Goal: Check status: Check status

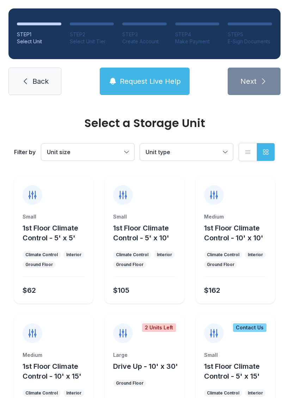
click at [38, 91] on link "Back" at bounding box center [34, 81] width 53 height 27
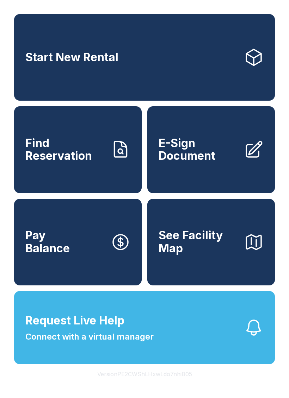
click at [70, 163] on span "Find Reservation" at bounding box center [65, 150] width 80 height 26
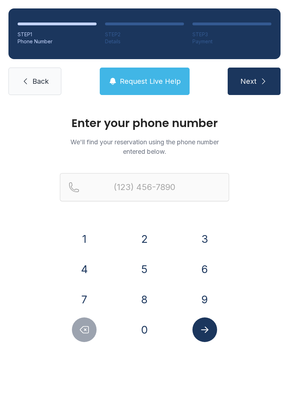
click at [147, 273] on button "5" at bounding box center [144, 269] width 25 height 25
click at [87, 271] on button "4" at bounding box center [84, 269] width 25 height 25
click at [143, 329] on button "0" at bounding box center [144, 330] width 25 height 25
click at [146, 303] on button "8" at bounding box center [144, 299] width 25 height 25
click at [85, 297] on button "7" at bounding box center [84, 299] width 25 height 25
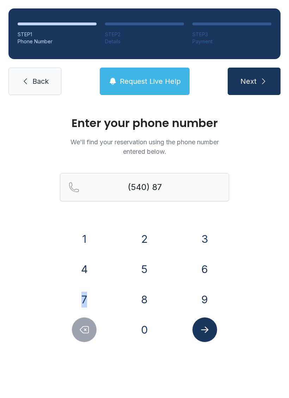
click at [146, 303] on button "8" at bounding box center [144, 299] width 25 height 25
click at [82, 271] on button "4" at bounding box center [84, 269] width 25 height 25
click at [83, 271] on button "4" at bounding box center [84, 269] width 25 height 25
click at [202, 302] on button "9" at bounding box center [204, 299] width 25 height 25
type input "(540) 878-449"
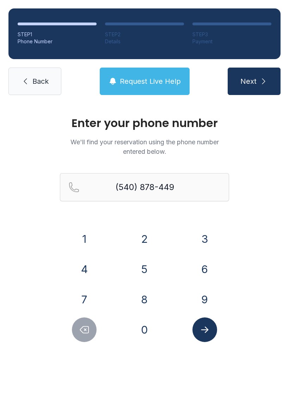
click at [209, 337] on button "Submit lookup form" at bounding box center [204, 330] width 25 height 25
click at [30, 88] on link "Back" at bounding box center [34, 81] width 53 height 27
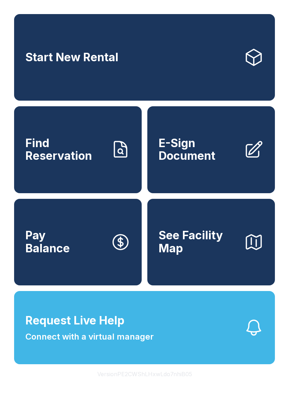
click at [74, 162] on span "Find Reservation" at bounding box center [65, 150] width 80 height 26
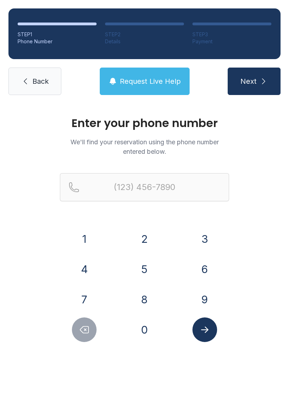
click at [147, 267] on button "5" at bounding box center [144, 269] width 25 height 25
click at [87, 276] on button "4" at bounding box center [84, 269] width 25 height 25
click at [143, 328] on button "0" at bounding box center [144, 330] width 25 height 25
click at [145, 302] on button "8" at bounding box center [144, 299] width 25 height 25
click at [85, 299] on button "7" at bounding box center [84, 299] width 25 height 25
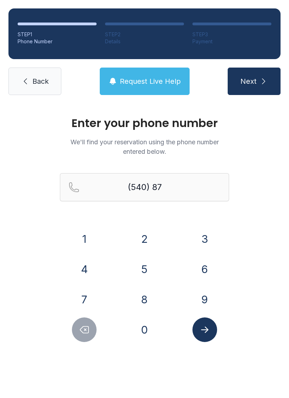
click at [83, 297] on button "7" at bounding box center [84, 299] width 25 height 25
click at [144, 302] on button "8" at bounding box center [144, 299] width 25 height 25
click at [84, 274] on button "4" at bounding box center [84, 269] width 25 height 25
click at [84, 270] on button "4" at bounding box center [84, 269] width 25 height 25
click at [204, 302] on button "9" at bounding box center [204, 299] width 25 height 25
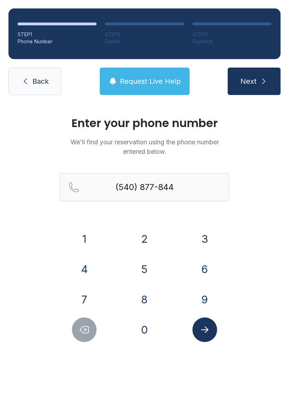
type input "[PHONE_NUMBER]"
click at [200, 334] on icon "Submit lookup form" at bounding box center [204, 330] width 11 height 11
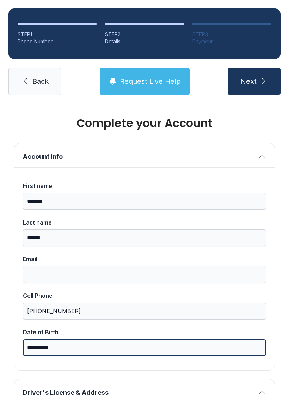
click at [48, 353] on input "**********" at bounding box center [144, 348] width 243 height 17
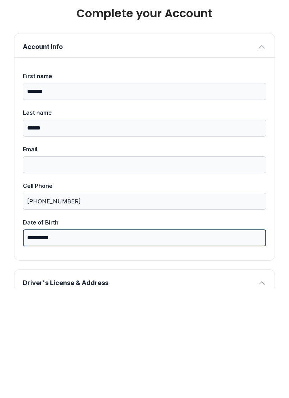
type input "**********"
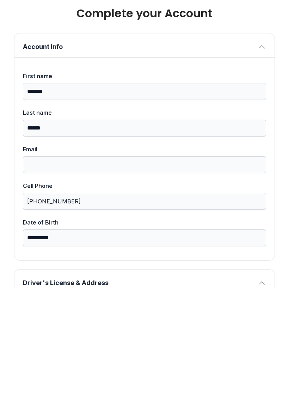
scroll to position [8, 0]
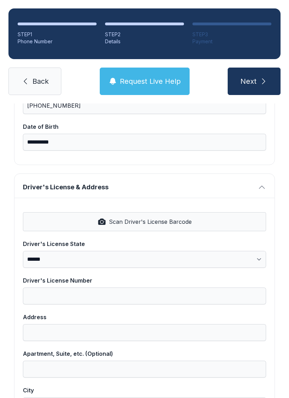
click at [25, 77] on icon at bounding box center [25, 81] width 8 height 8
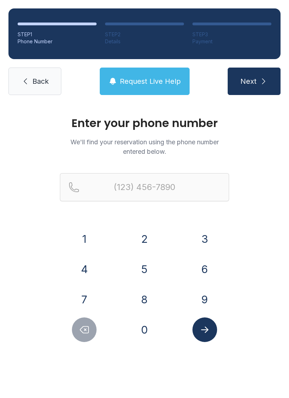
click at [147, 304] on button "8" at bounding box center [144, 299] width 25 height 25
click at [86, 296] on button "7" at bounding box center [84, 299] width 25 height 25
click at [146, 301] on button "8" at bounding box center [144, 299] width 25 height 25
click at [85, 271] on button "4" at bounding box center [84, 269] width 25 height 25
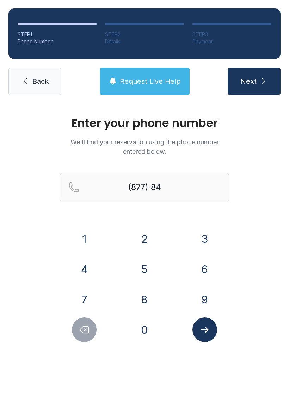
click at [87, 268] on button "4" at bounding box center [84, 269] width 25 height 25
click at [208, 300] on button "9" at bounding box center [204, 299] width 25 height 25
type input "(877) 844-9"
click at [212, 335] on button "Submit lookup form" at bounding box center [204, 330] width 25 height 25
click at [44, 80] on span "Back" at bounding box center [40, 81] width 16 height 10
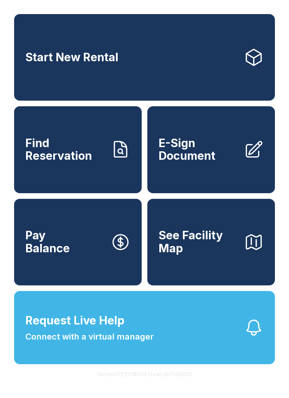
click at [66, 174] on link "Find Reservation" at bounding box center [78, 149] width 128 height 87
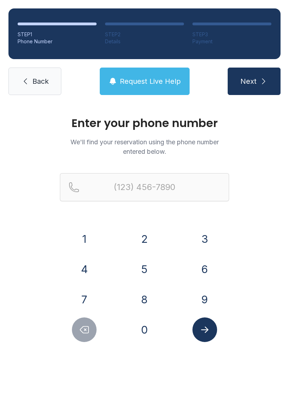
click at [141, 301] on button "8" at bounding box center [144, 299] width 25 height 25
click at [85, 301] on button "7" at bounding box center [84, 299] width 25 height 25
click at [144, 302] on button "8" at bounding box center [144, 299] width 25 height 25
click at [85, 276] on button "4" at bounding box center [84, 269] width 25 height 25
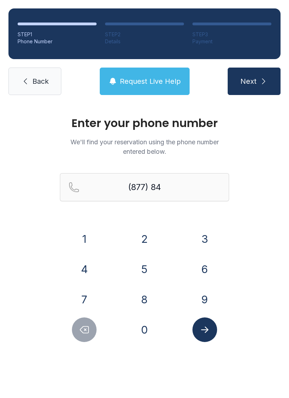
click at [83, 274] on button "4" at bounding box center [84, 269] width 25 height 25
click at [204, 306] on button "9" at bounding box center [204, 299] width 25 height 25
type input "(877) 844-9"
click at [39, 81] on span "Back" at bounding box center [40, 81] width 16 height 10
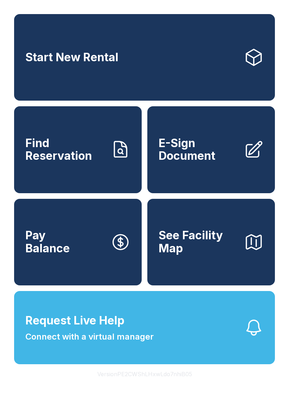
click at [81, 155] on span "Find Reservation" at bounding box center [65, 150] width 80 height 26
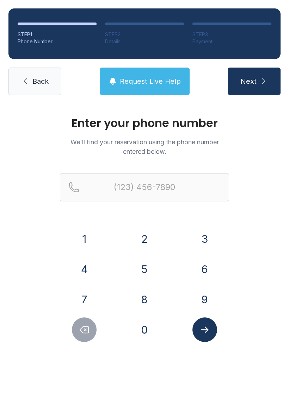
click at [143, 299] on button "8" at bounding box center [144, 299] width 25 height 25
click at [91, 301] on button "7" at bounding box center [84, 299] width 25 height 25
type input "(877)"
click at [36, 87] on link "Back" at bounding box center [34, 81] width 53 height 27
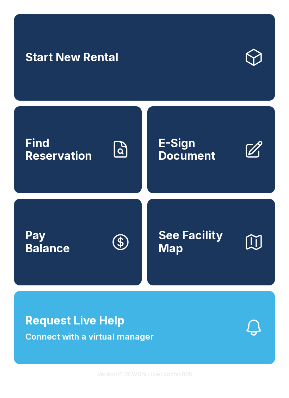
click at [69, 163] on span "Find Reservation" at bounding box center [65, 150] width 80 height 26
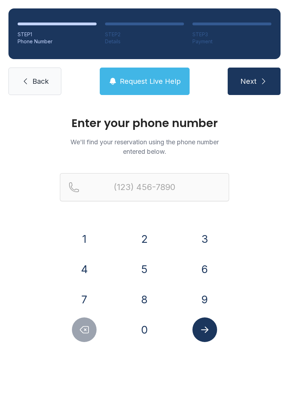
click at [145, 271] on button "5" at bounding box center [144, 269] width 25 height 25
click at [90, 271] on button "4" at bounding box center [84, 269] width 25 height 25
click at [147, 330] on button "0" at bounding box center [144, 330] width 25 height 25
click at [145, 302] on button "8" at bounding box center [144, 299] width 25 height 25
click at [85, 297] on button "7" at bounding box center [84, 299] width 25 height 25
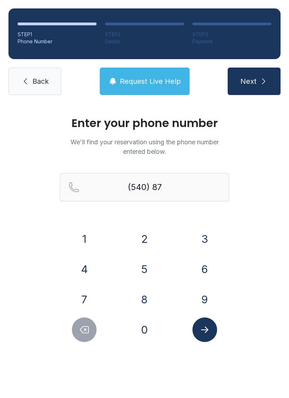
click at [83, 301] on button "7" at bounding box center [84, 299] width 25 height 25
click at [144, 301] on button "8" at bounding box center [144, 299] width 25 height 25
click at [85, 270] on button "4" at bounding box center [84, 269] width 25 height 25
click at [88, 275] on button "4" at bounding box center [84, 269] width 25 height 25
click at [207, 305] on button "9" at bounding box center [204, 299] width 25 height 25
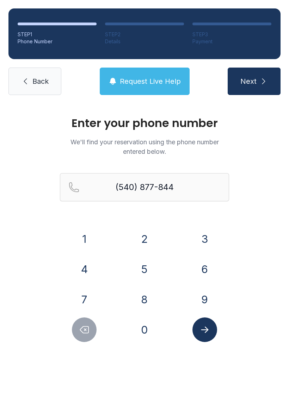
type input "[PHONE_NUMBER]"
click at [207, 334] on icon "Submit lookup form" at bounding box center [204, 330] width 11 height 11
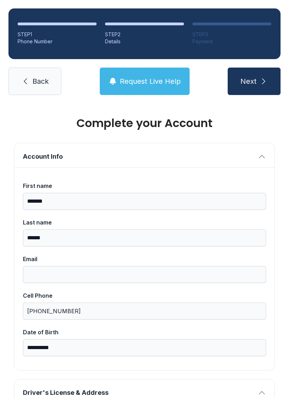
click at [206, 336] on div "Date of Birth" at bounding box center [144, 332] width 243 height 8
click at [206, 340] on input "**********" at bounding box center [144, 348] width 243 height 17
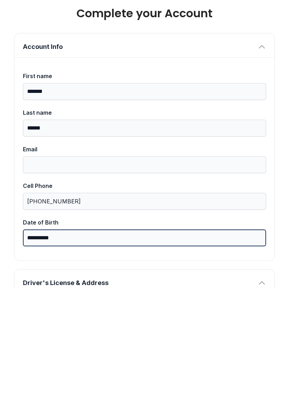
type input "**********"
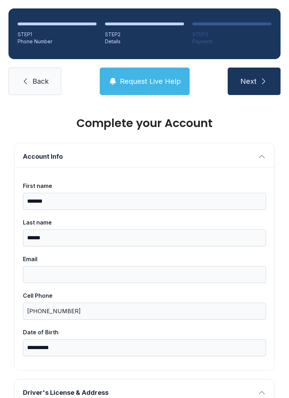
scroll to position [206, 0]
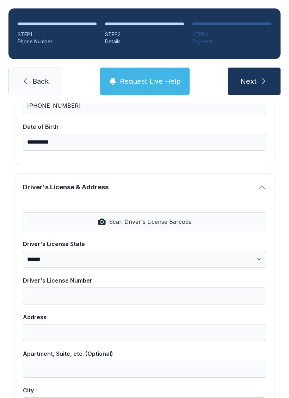
click at [146, 81] on button "Request Live Help" at bounding box center [145, 81] width 90 height 27
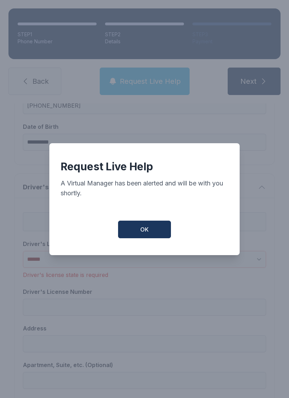
click at [144, 238] on button "OK" at bounding box center [144, 230] width 53 height 18
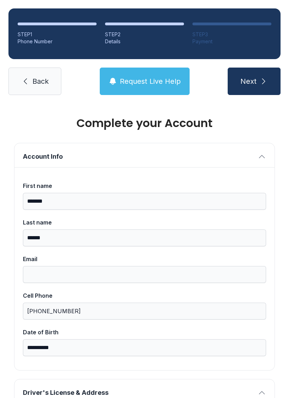
scroll to position [0, 0]
